Goal: Task Accomplishment & Management: Manage account settings

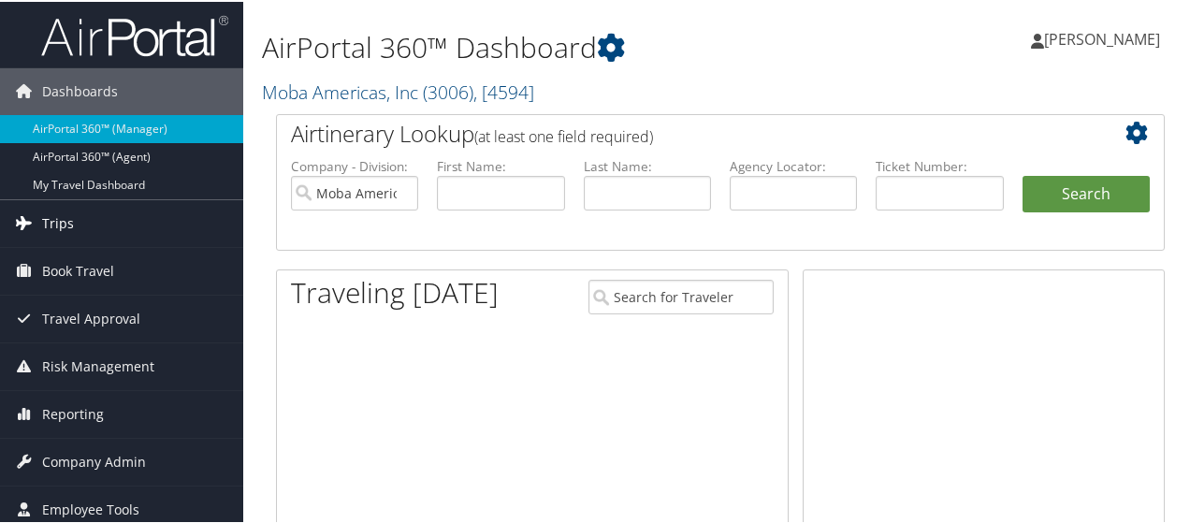
click at [35, 222] on icon at bounding box center [23, 221] width 28 height 28
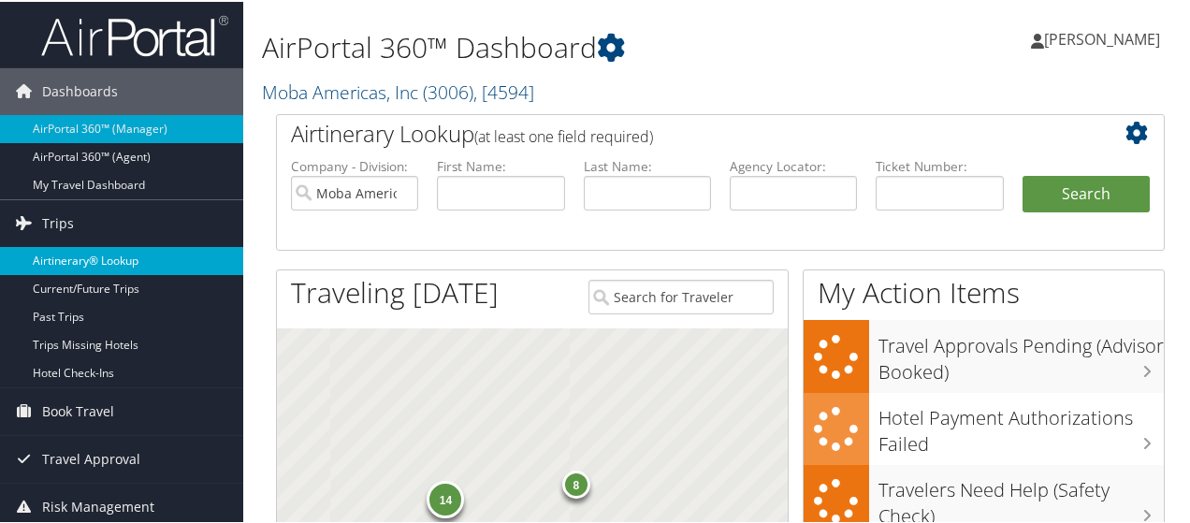
click at [53, 261] on link "Airtinerary® Lookup" at bounding box center [121, 259] width 243 height 28
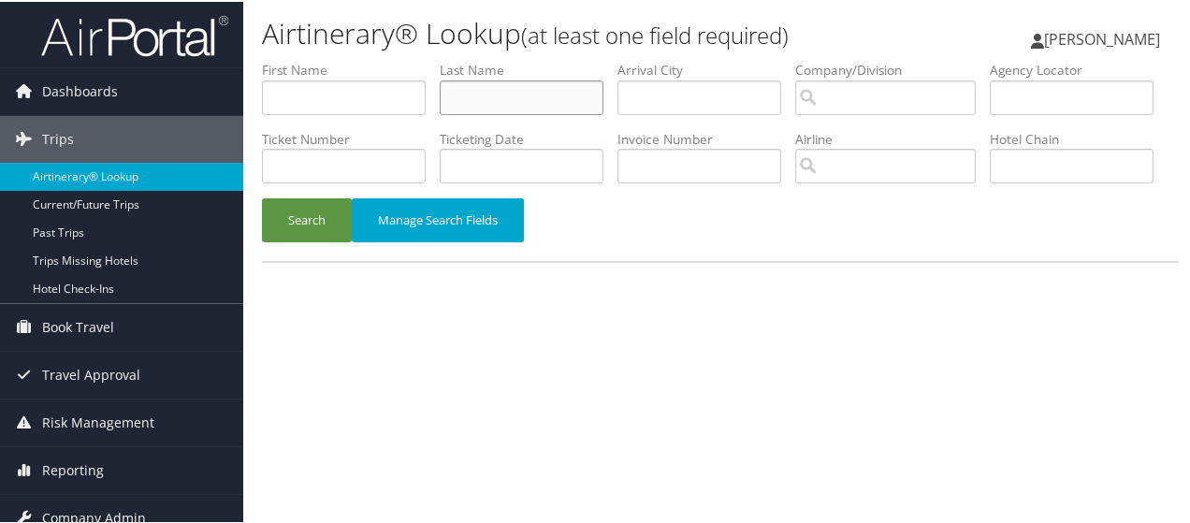
click at [467, 102] on input "text" at bounding box center [522, 96] width 164 height 35
paste input "[PERSON_NAME]"
type input "GADLEY"
click at [294, 240] on button "Search" at bounding box center [307, 218] width 90 height 44
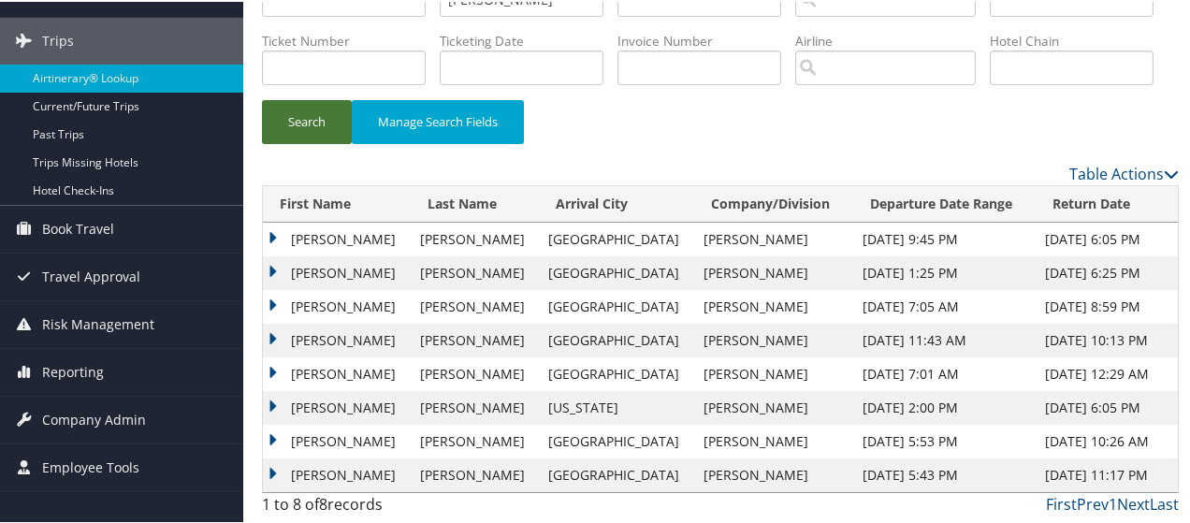
scroll to position [166, 0]
click at [315, 233] on td "SHAWN ALEXANDER" at bounding box center [337, 238] width 148 height 34
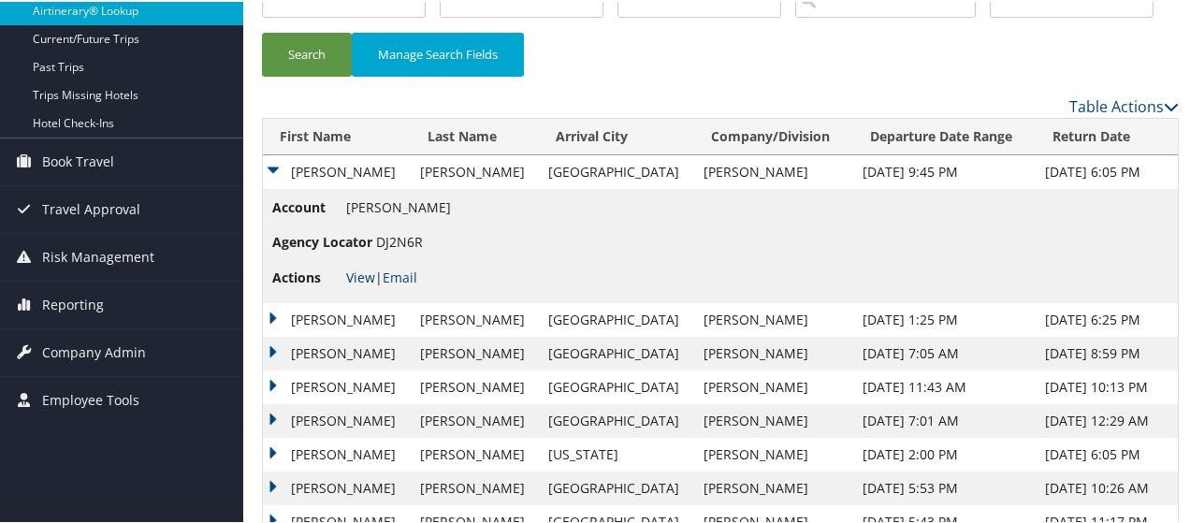
click at [365, 284] on link "View" at bounding box center [360, 276] width 29 height 18
click at [138, 350] on span "Company Admin" at bounding box center [94, 350] width 104 height 47
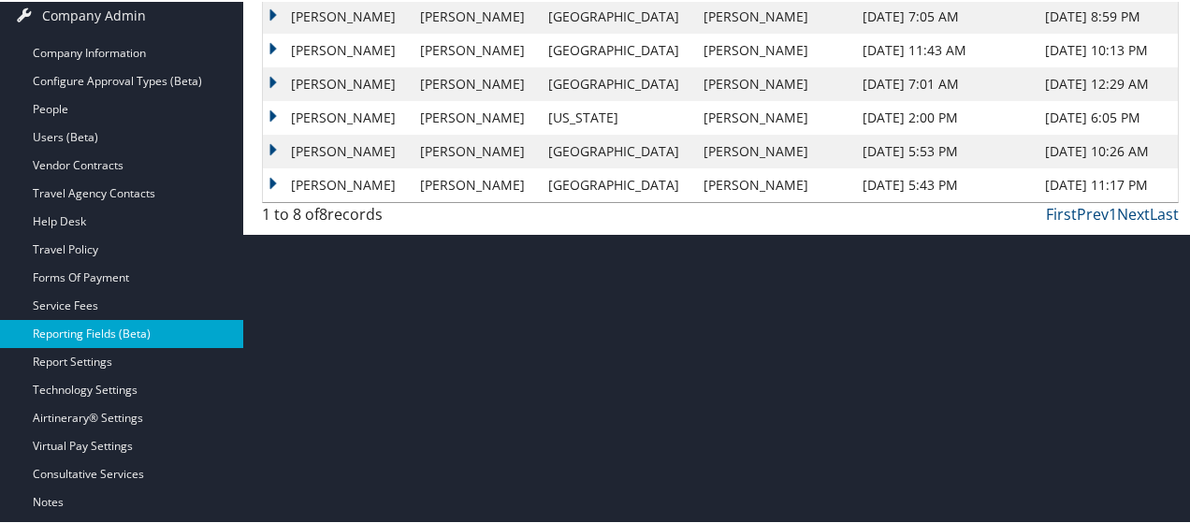
scroll to position [540, 0]
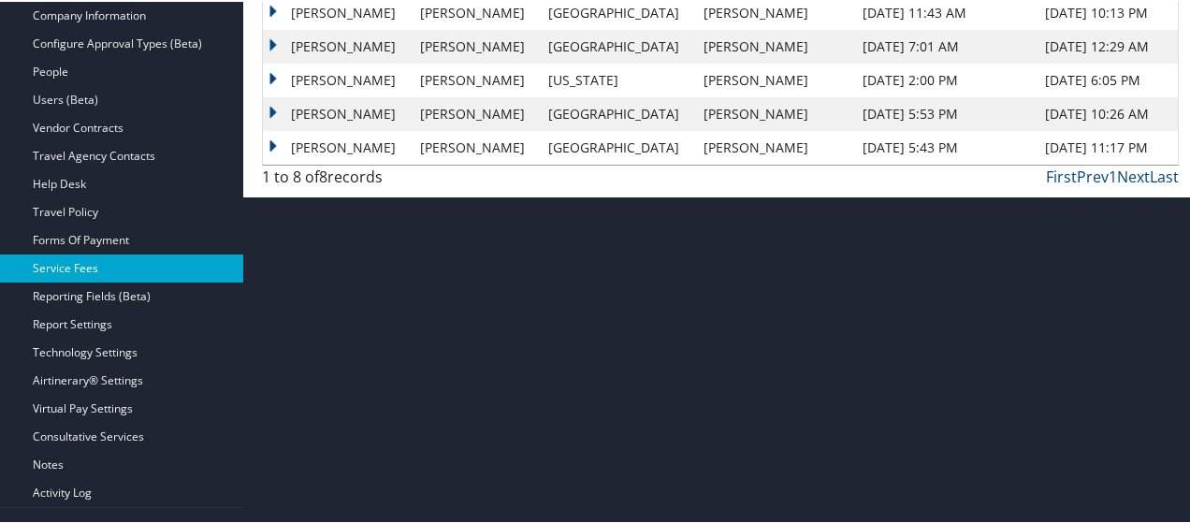
click at [60, 270] on link "Service Fees" at bounding box center [121, 267] width 243 height 28
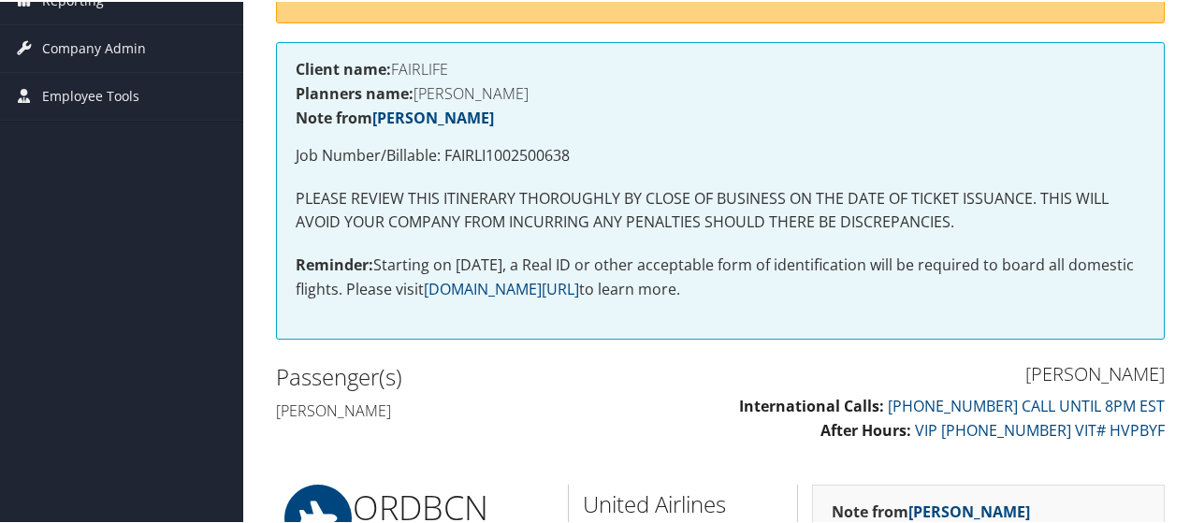
scroll to position [102, 0]
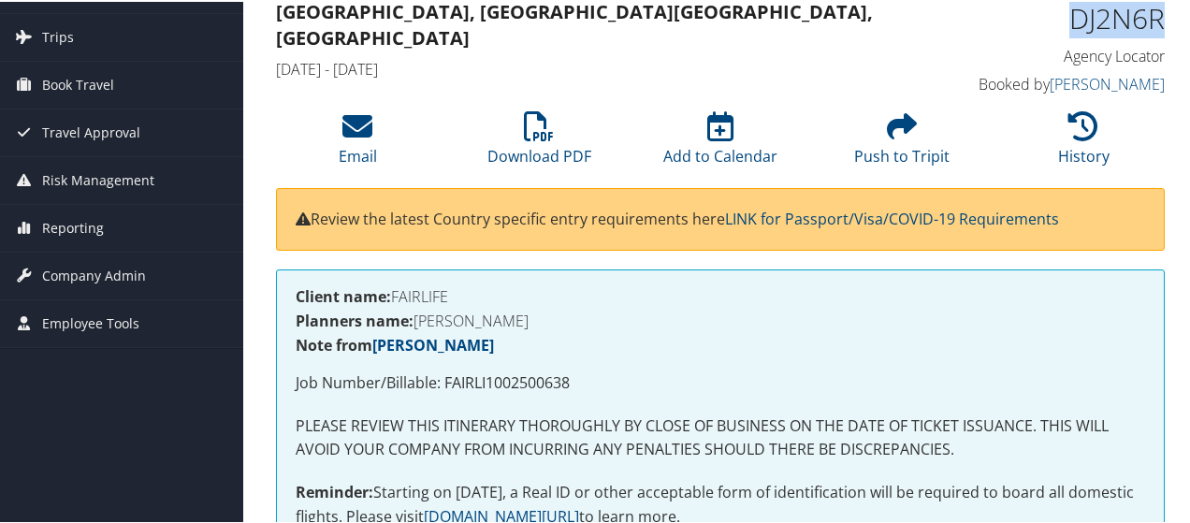
drag, startPoint x: 1064, startPoint y: 18, endPoint x: 1148, endPoint y: 19, distance: 84.2
click at [1152, 18] on h1 "DJ2N6R" at bounding box center [1063, 16] width 201 height 39
copy h1 "DJ2N6R"
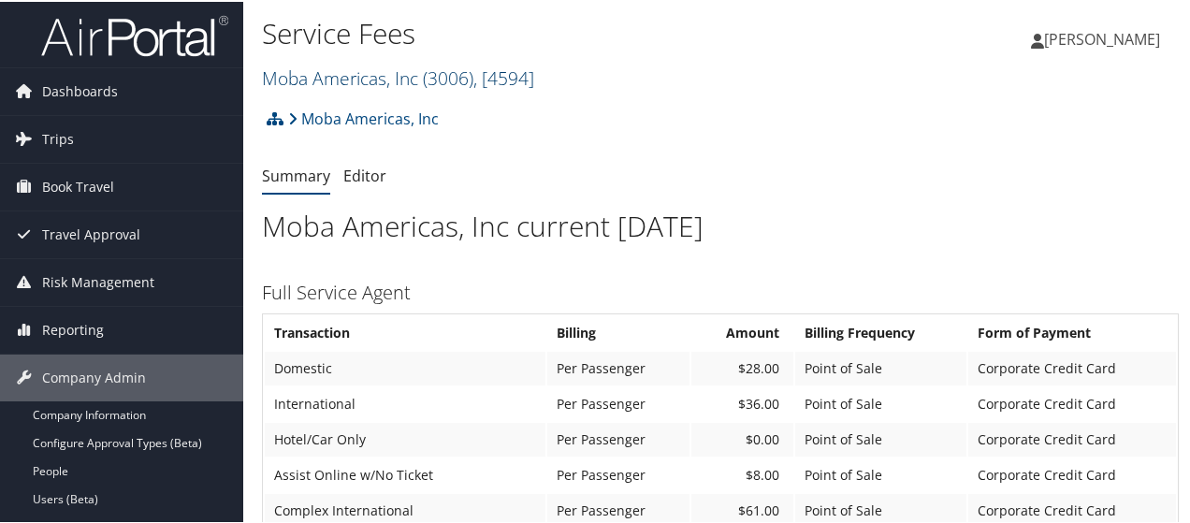
click at [534, 74] on span ", [ 4594 ]" at bounding box center [503, 76] width 61 height 25
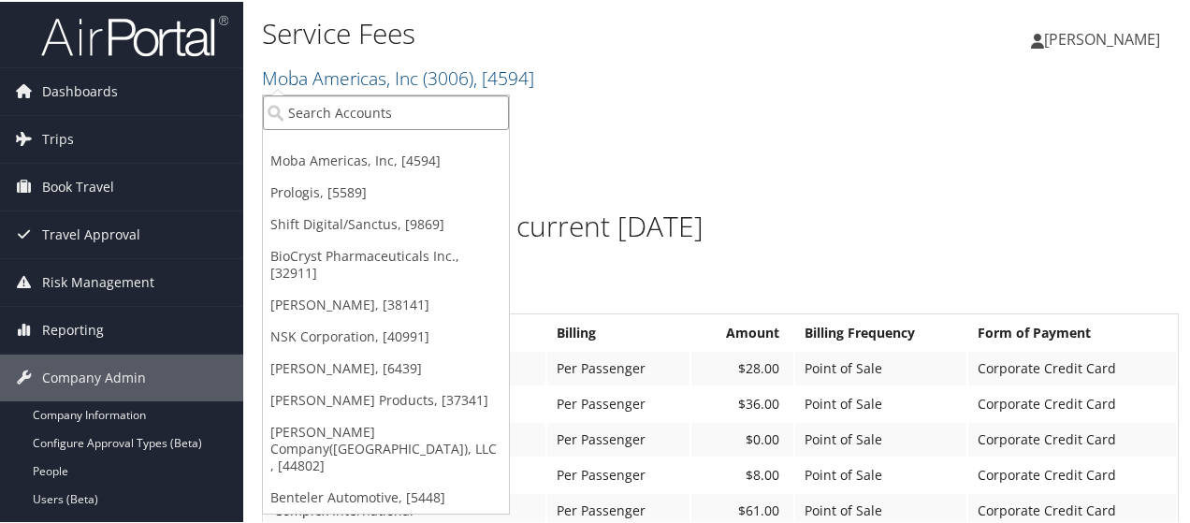
paste input "7772"
type input "7772"
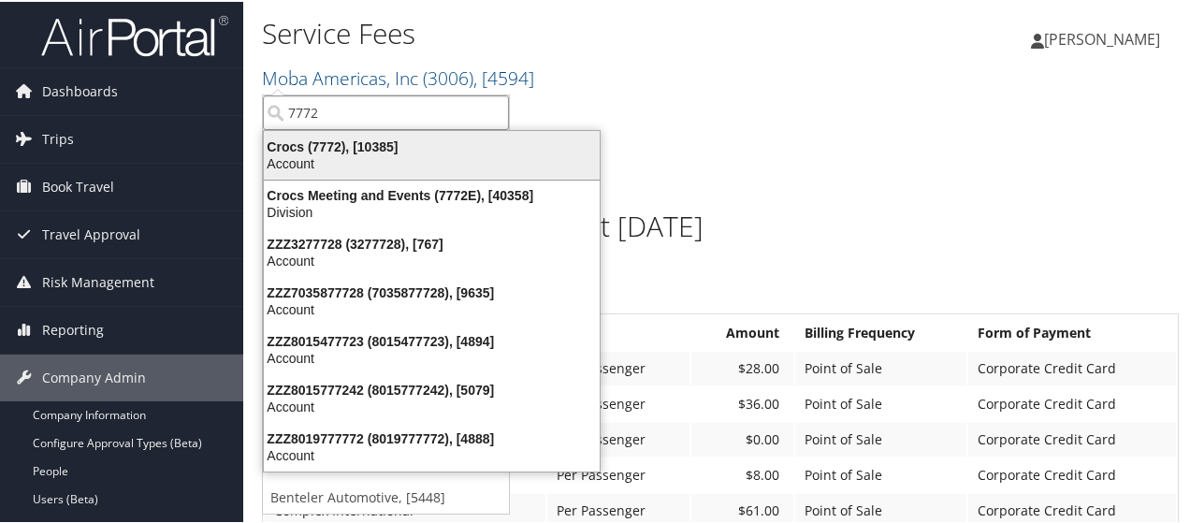
click at [401, 155] on div "Account" at bounding box center [432, 161] width 358 height 17
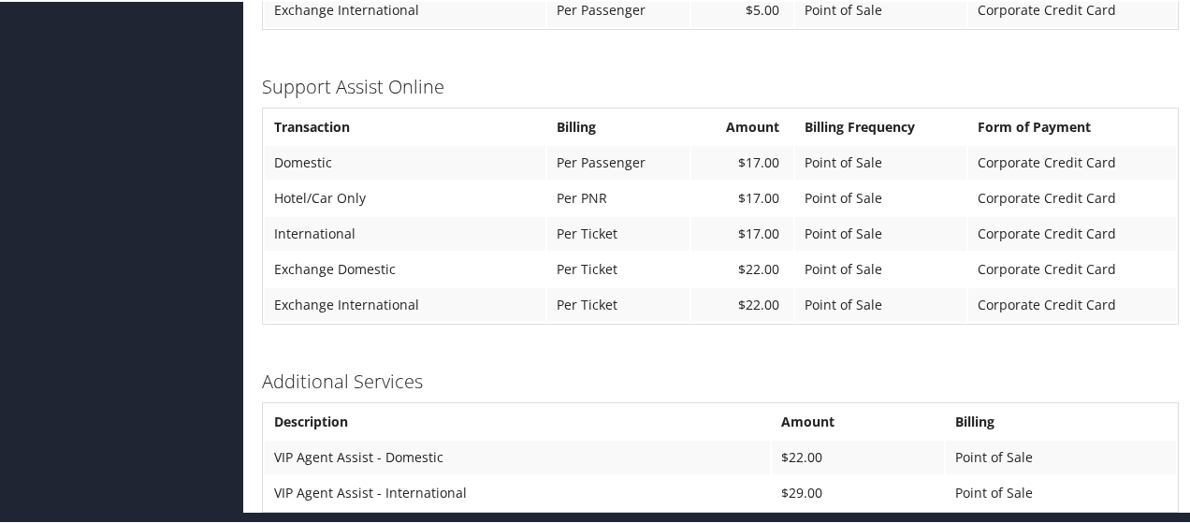
scroll to position [1119, 0]
